Goal: Information Seeking & Learning: Compare options

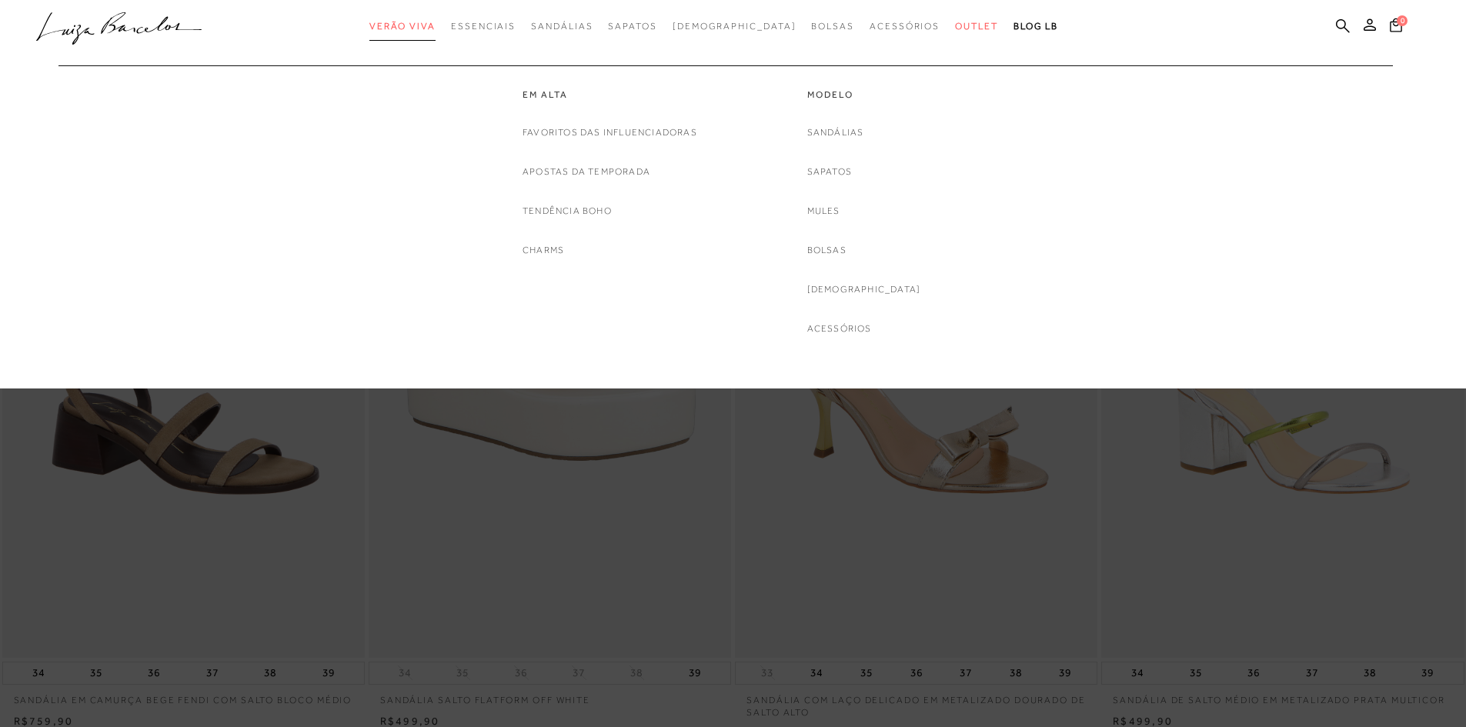
click at [436, 24] on span "Verão Viva" at bounding box center [402, 26] width 66 height 11
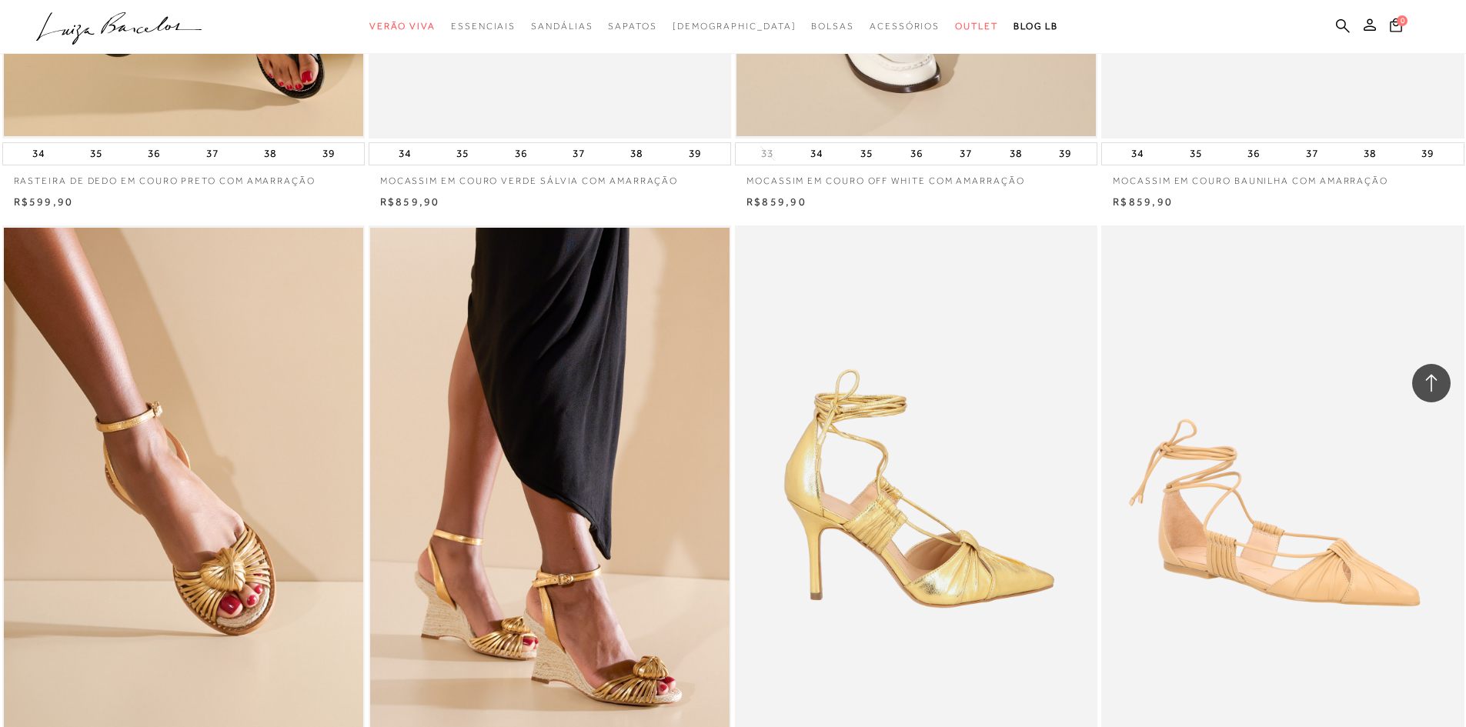
scroll to position [924, 0]
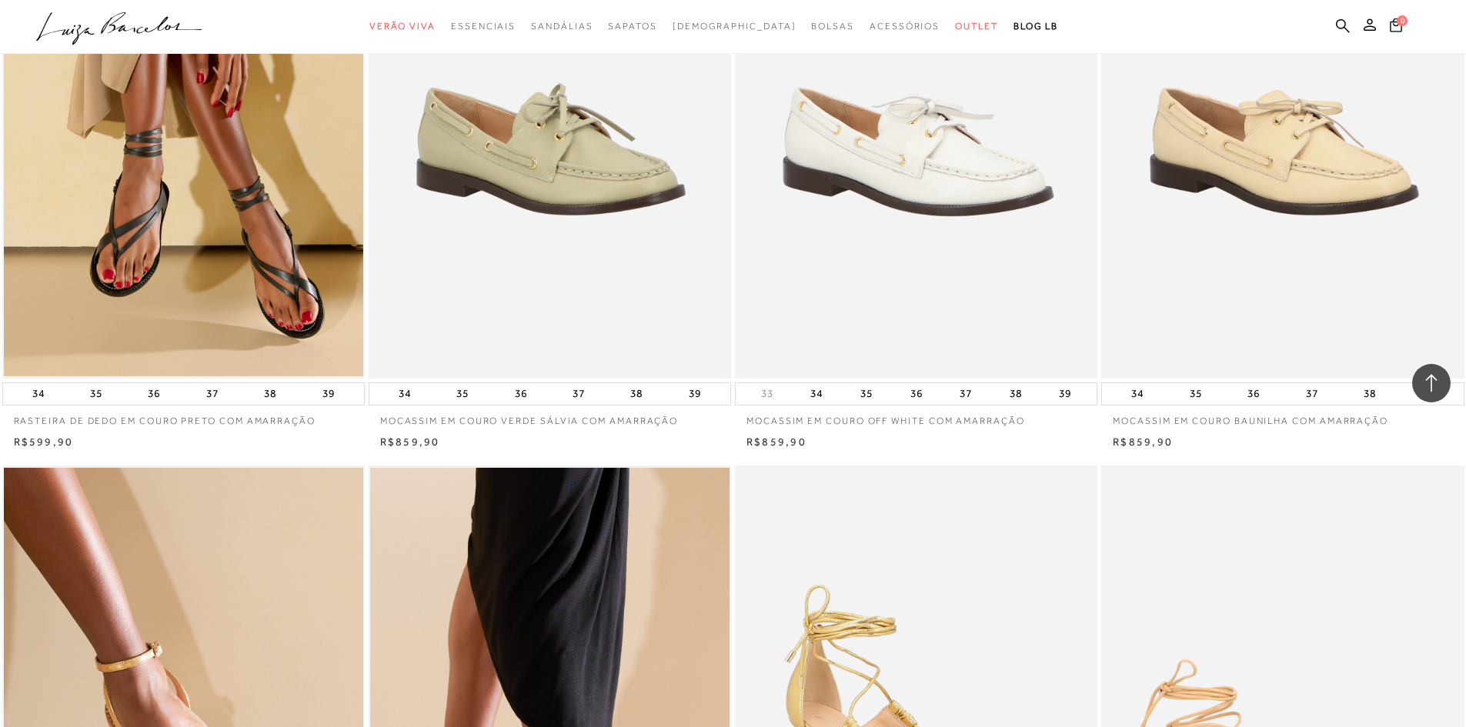
click at [910, 184] on img at bounding box center [917, 107] width 361 height 544
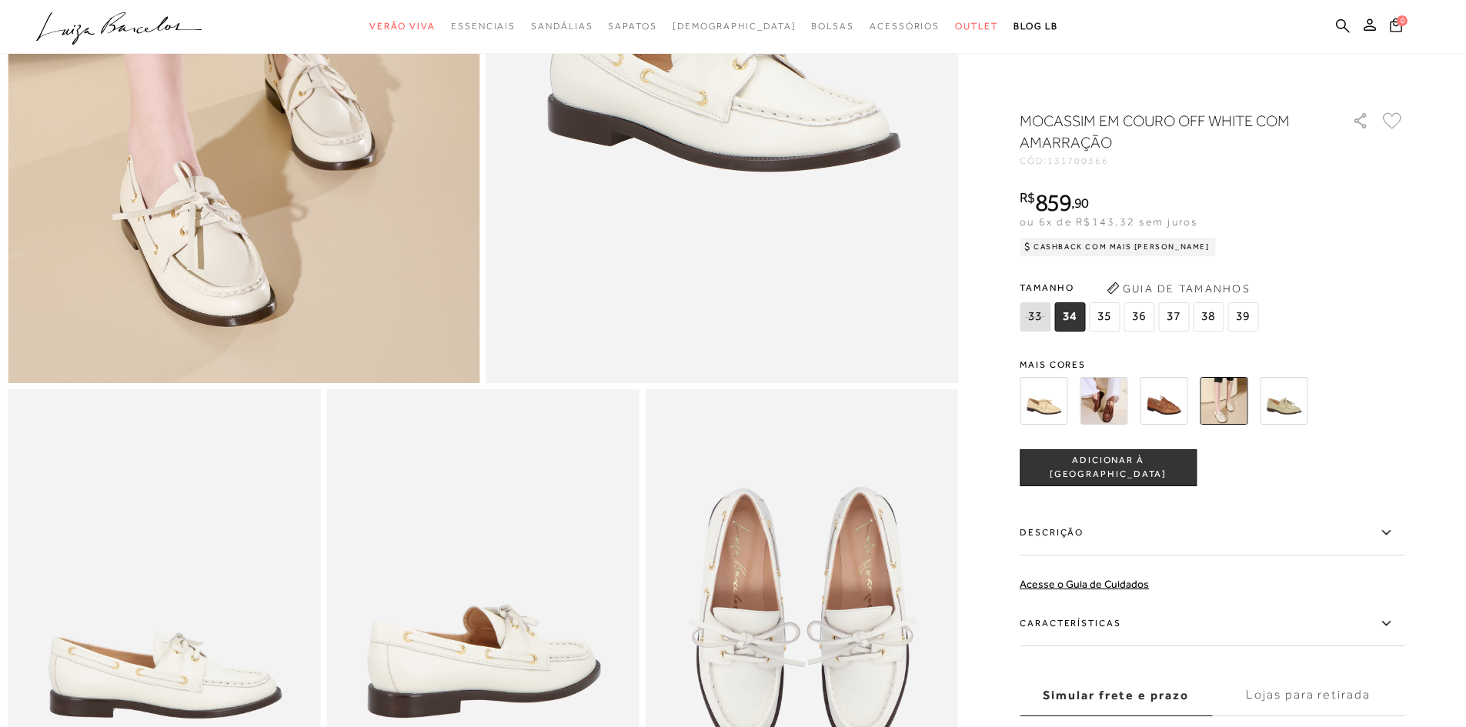
scroll to position [693, 0]
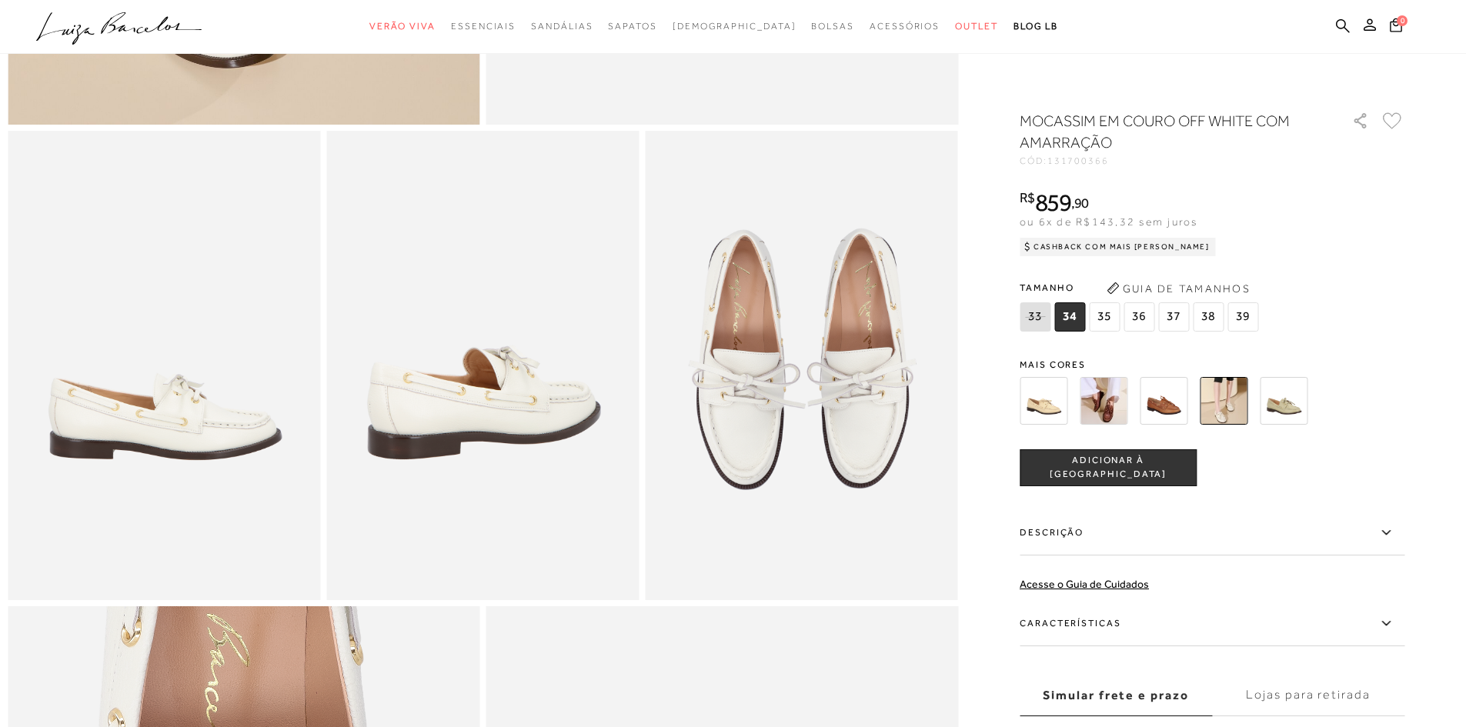
click at [1117, 393] on img at bounding box center [1104, 401] width 48 height 48
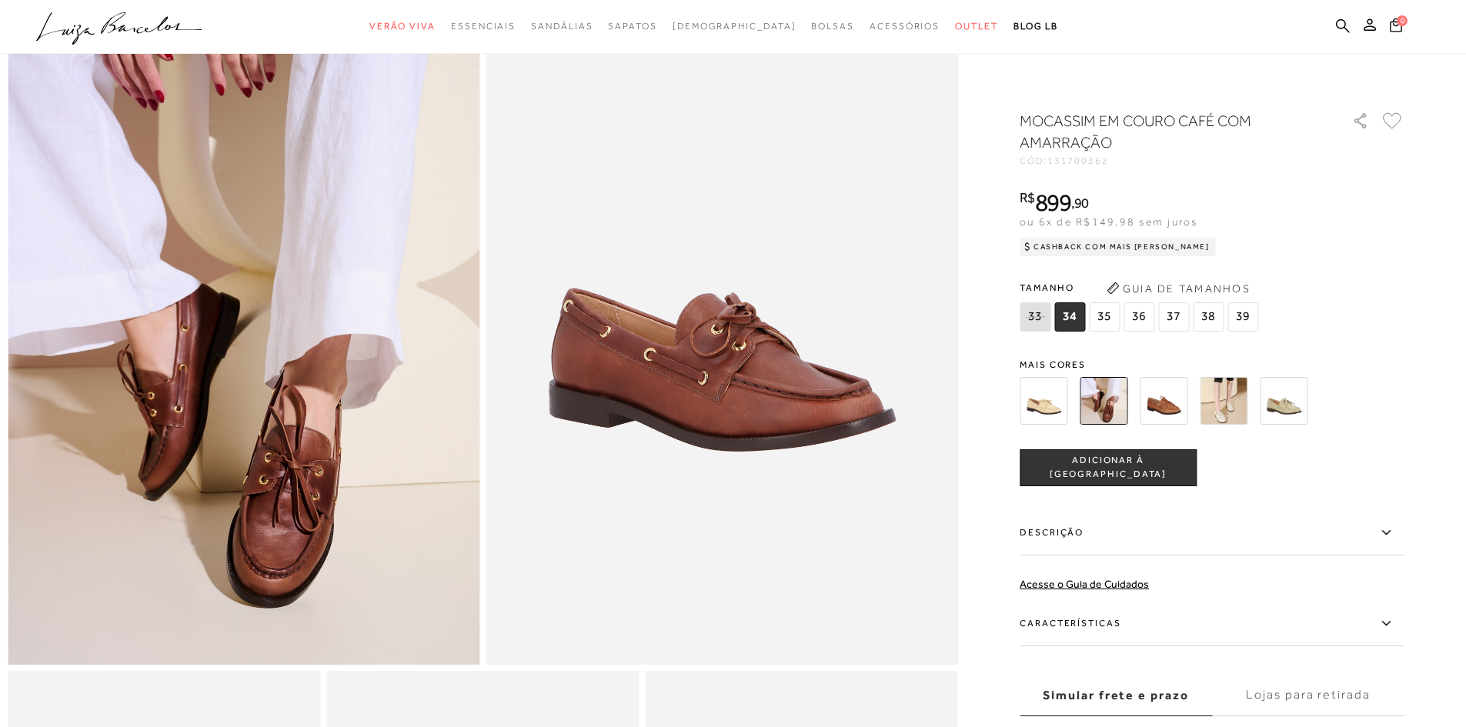
scroll to position [154, 0]
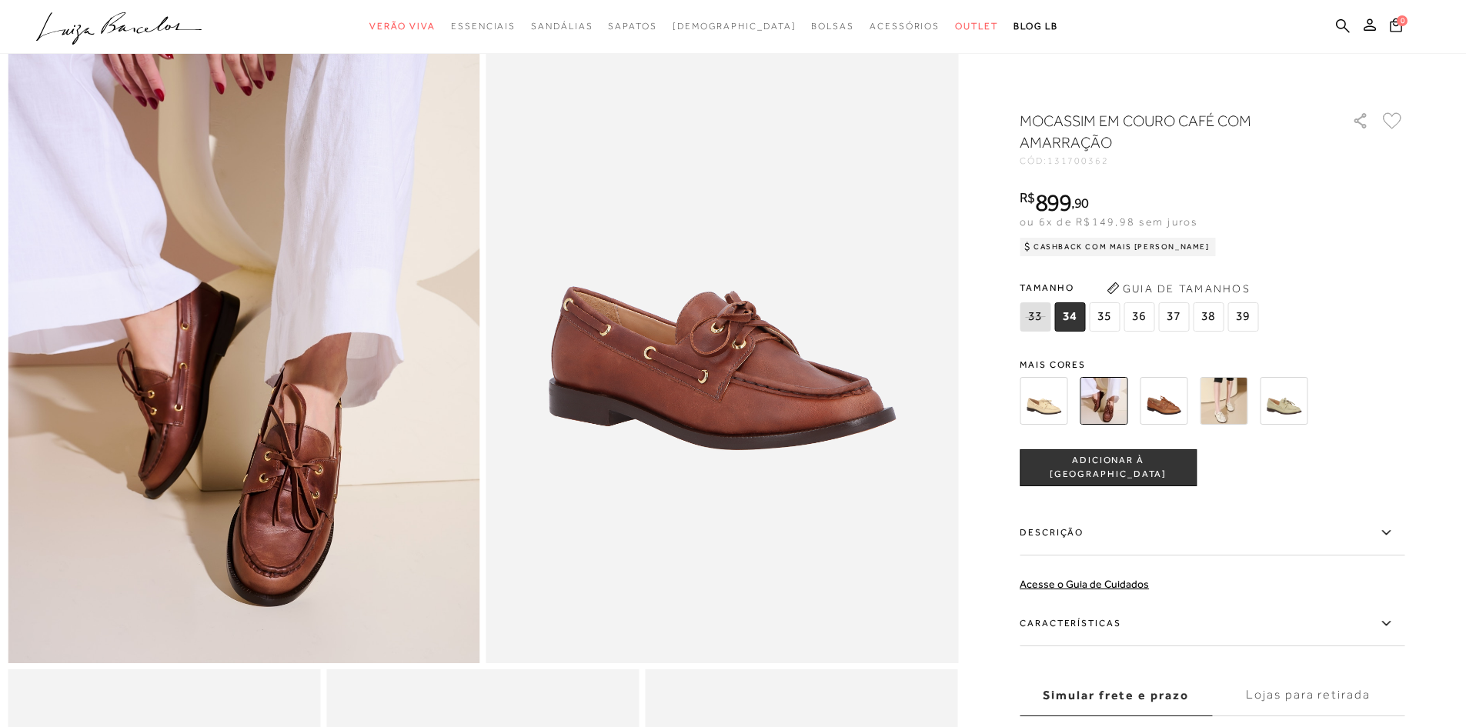
click at [1178, 400] on img at bounding box center [1164, 401] width 48 height 48
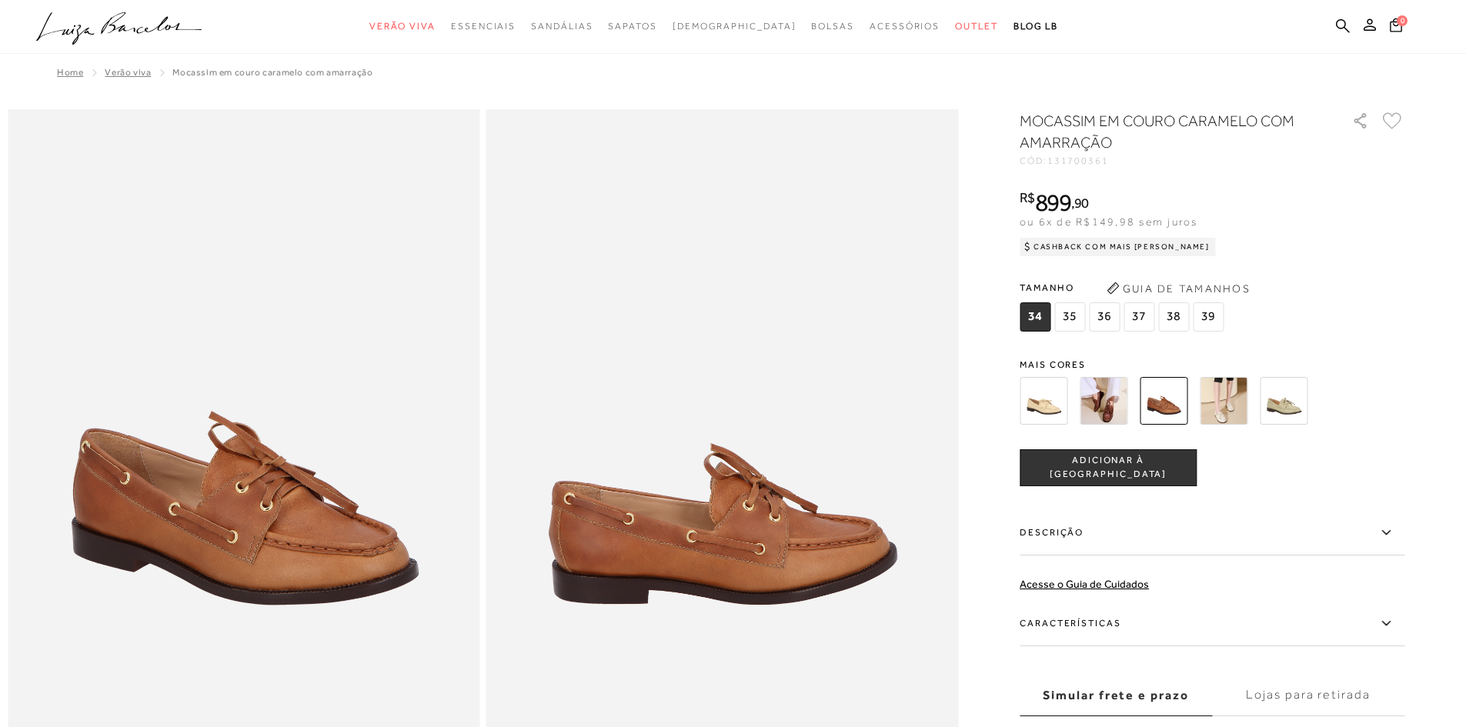
click at [1225, 407] on img at bounding box center [1224, 401] width 48 height 48
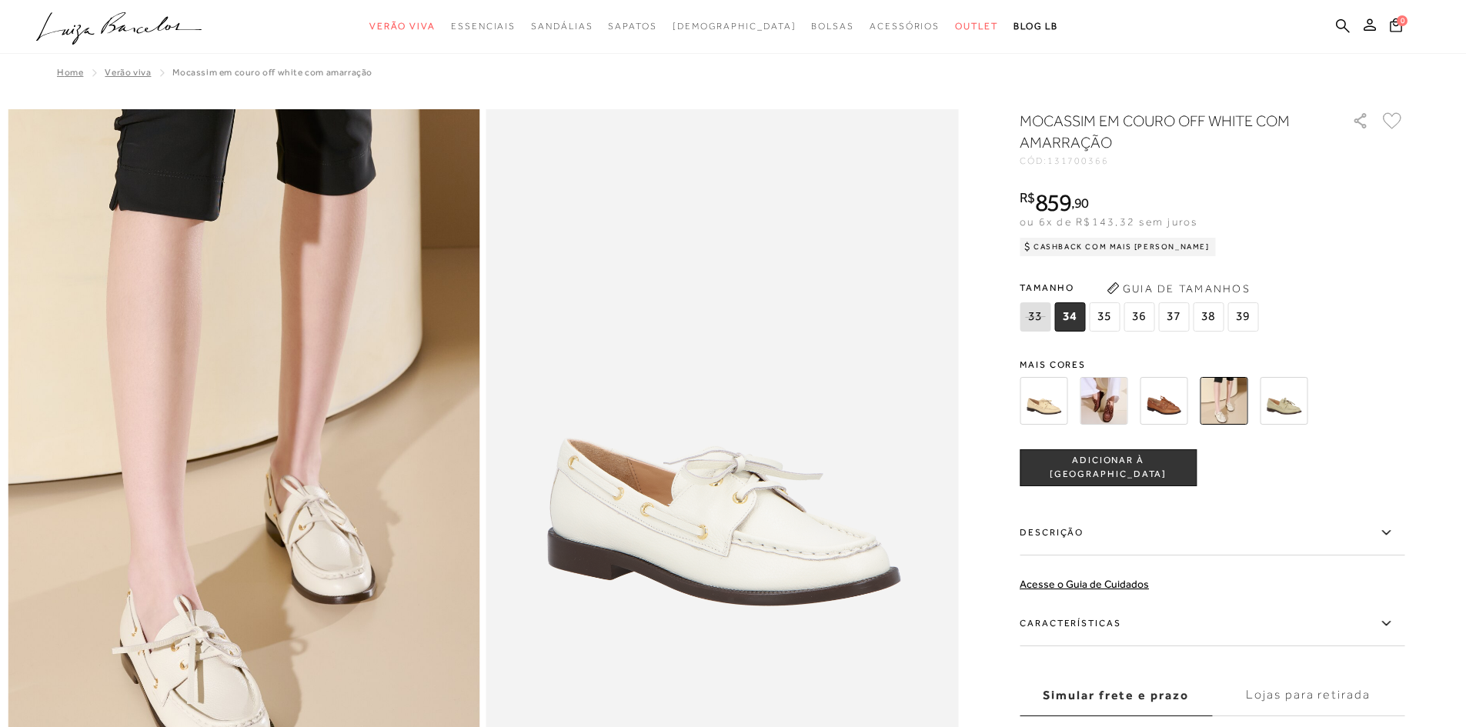
click at [1051, 403] on img at bounding box center [1044, 401] width 48 height 48
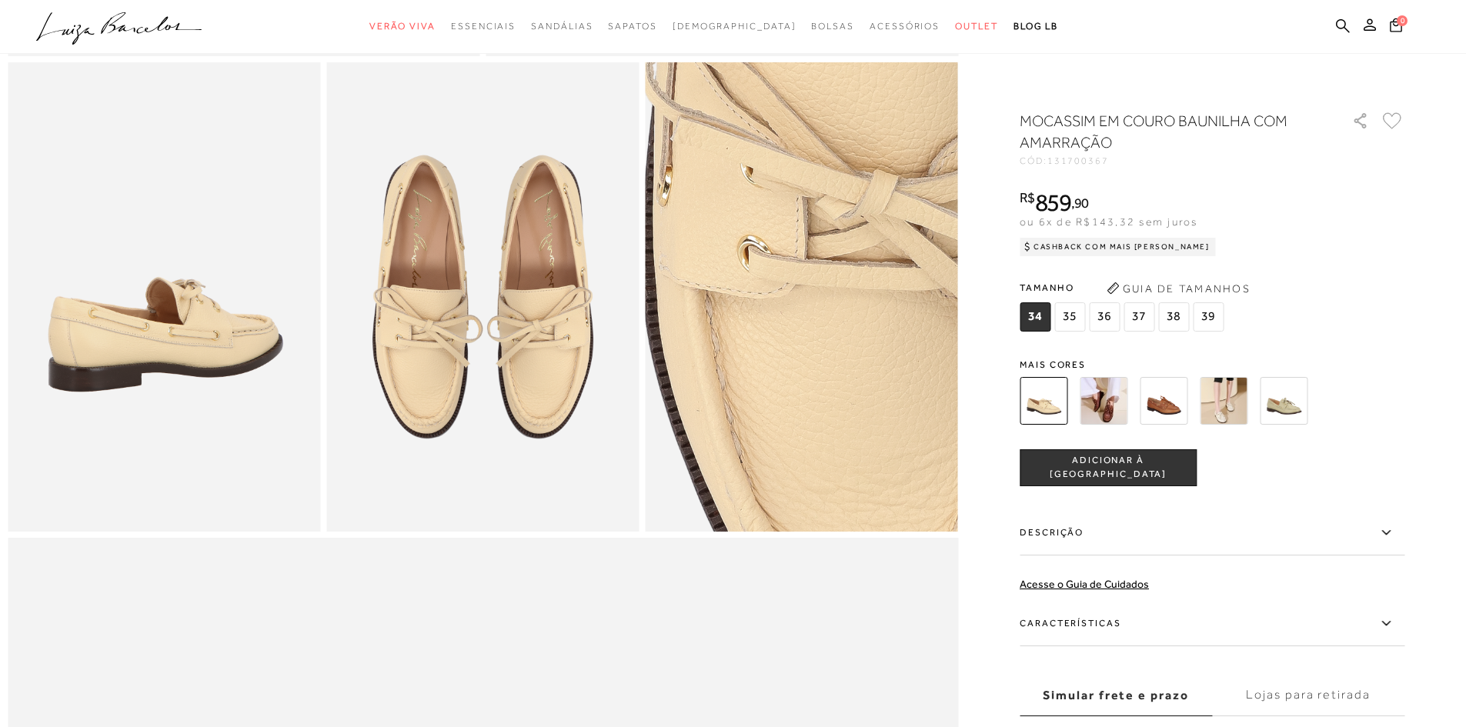
scroll to position [770, 0]
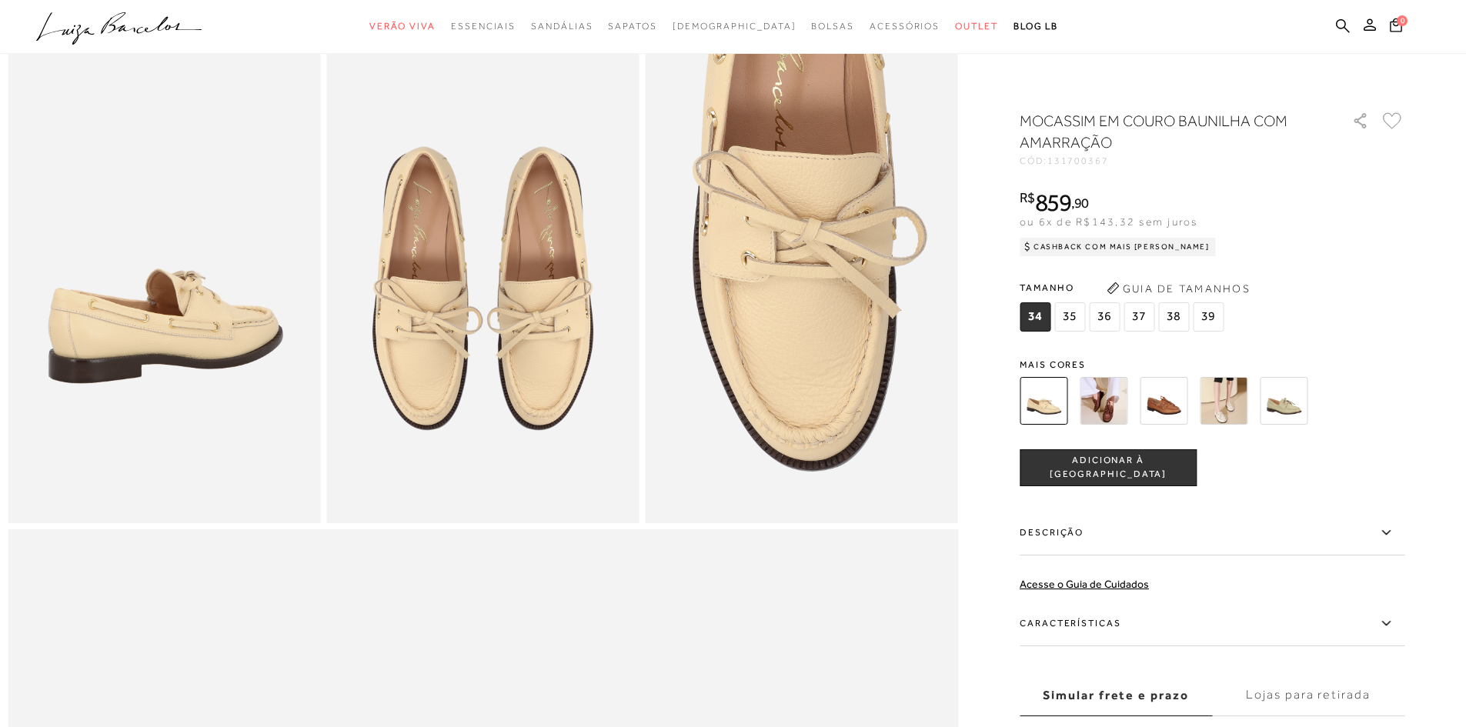
click at [1227, 400] on img at bounding box center [1224, 401] width 48 height 48
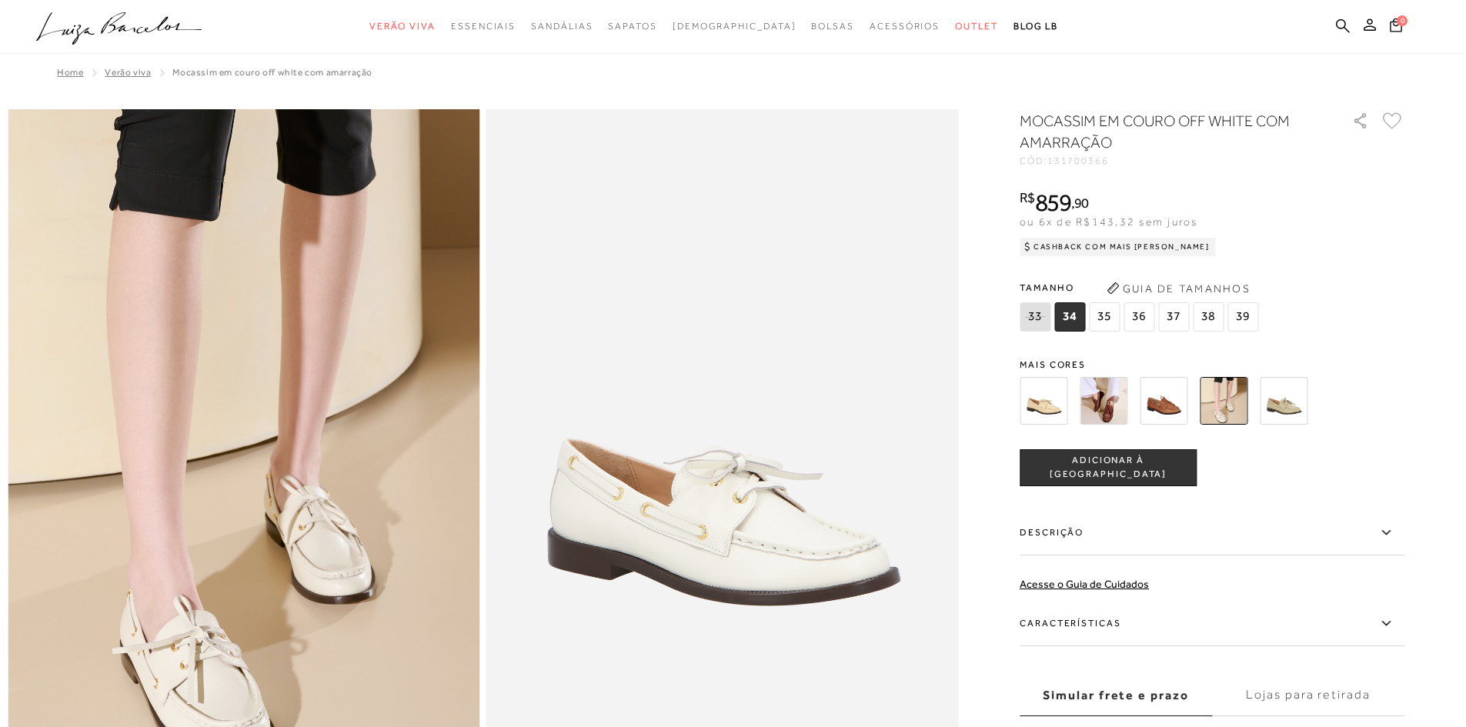
click at [1041, 403] on img at bounding box center [1044, 401] width 48 height 48
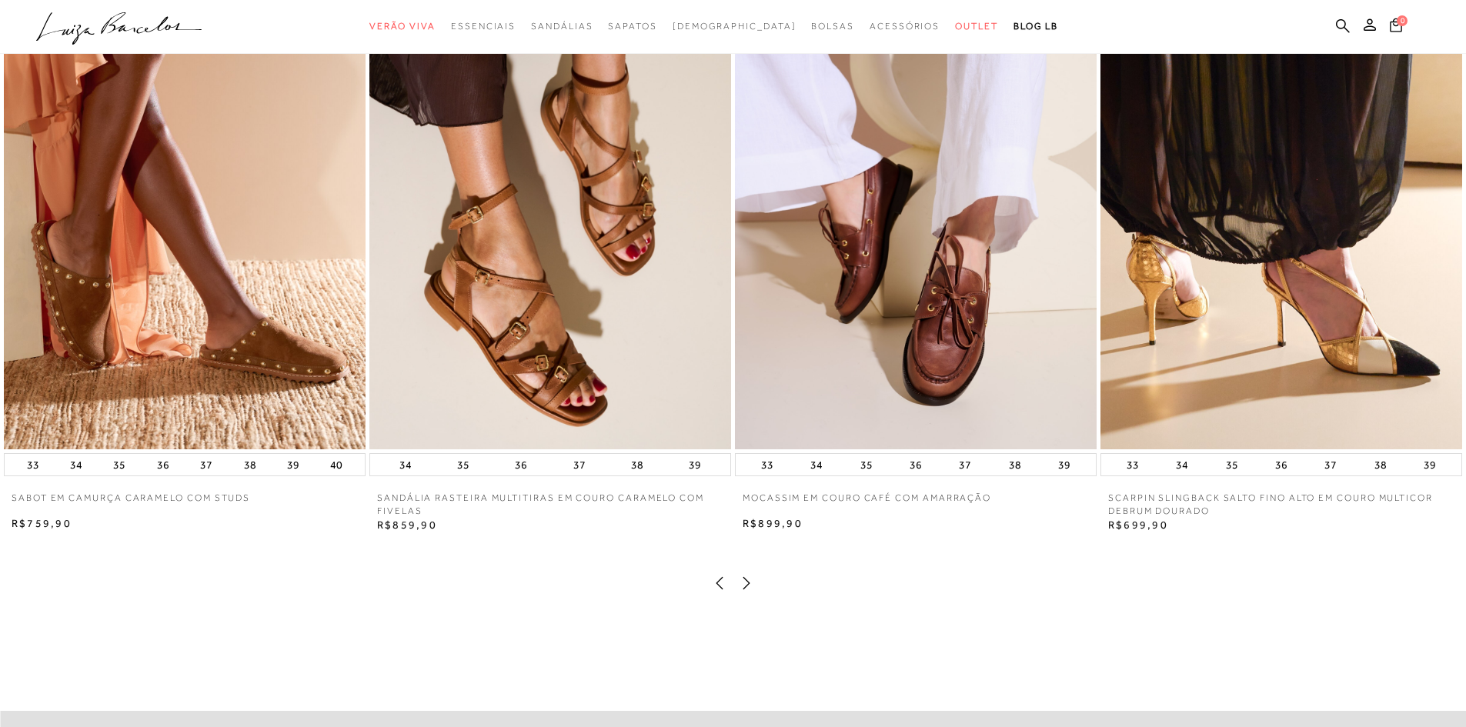
scroll to position [3079, 0]
